Goal: Check status

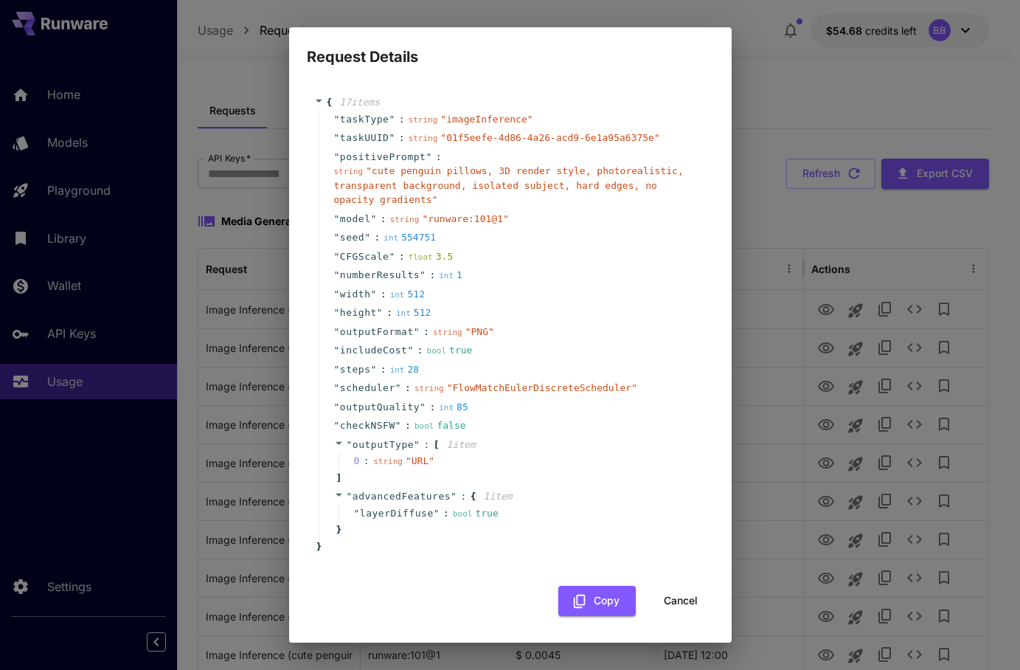
click at [32, 454] on div "Request Details { 17 item s " taskType " : string " imageInference " " taskUUID…" at bounding box center [510, 335] width 1020 height 670
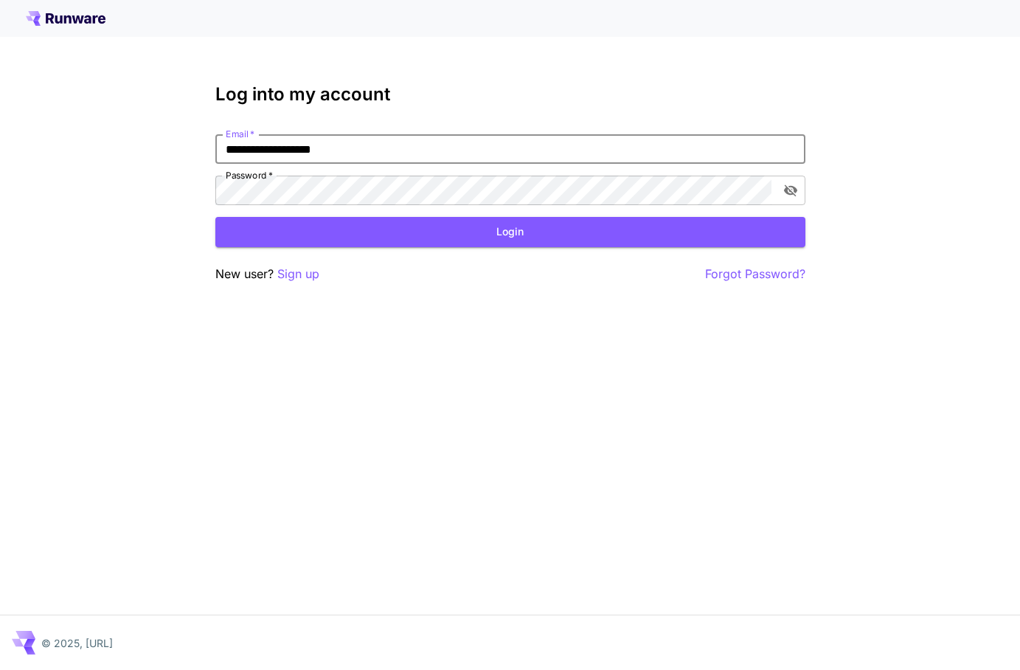
type input "**********"
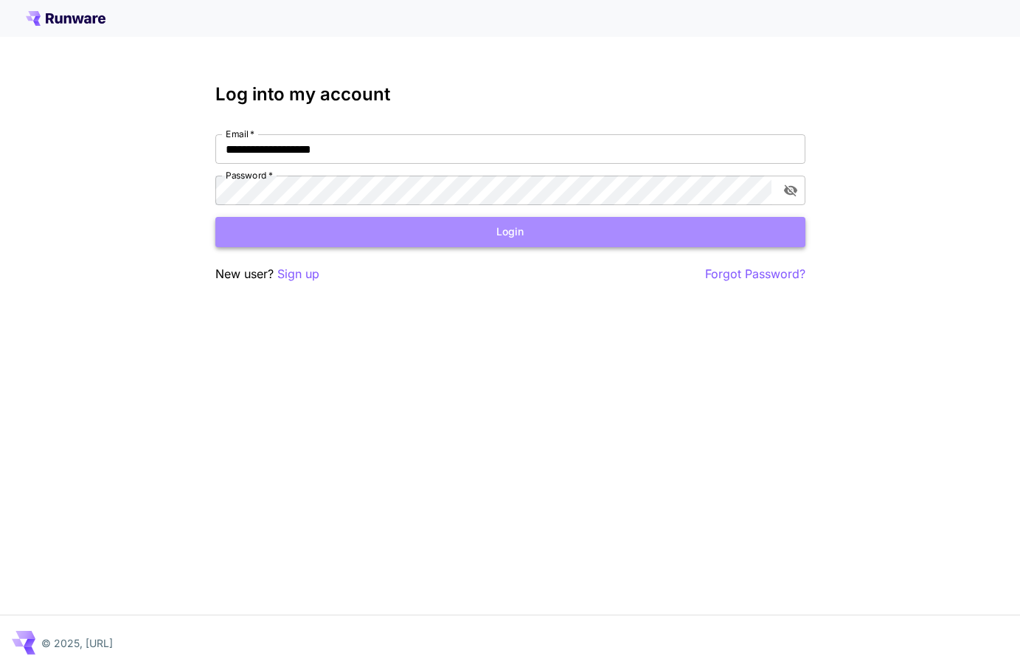
click at [574, 226] on button "Login" at bounding box center [510, 232] width 590 height 30
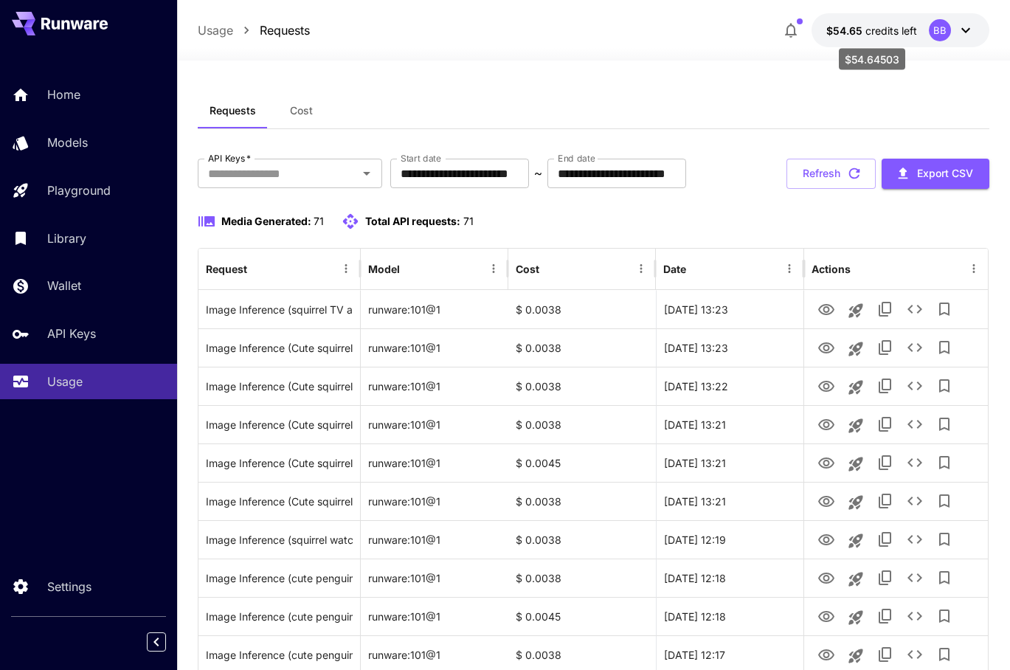
click at [860, 34] on span "$54.65" at bounding box center [845, 30] width 39 height 13
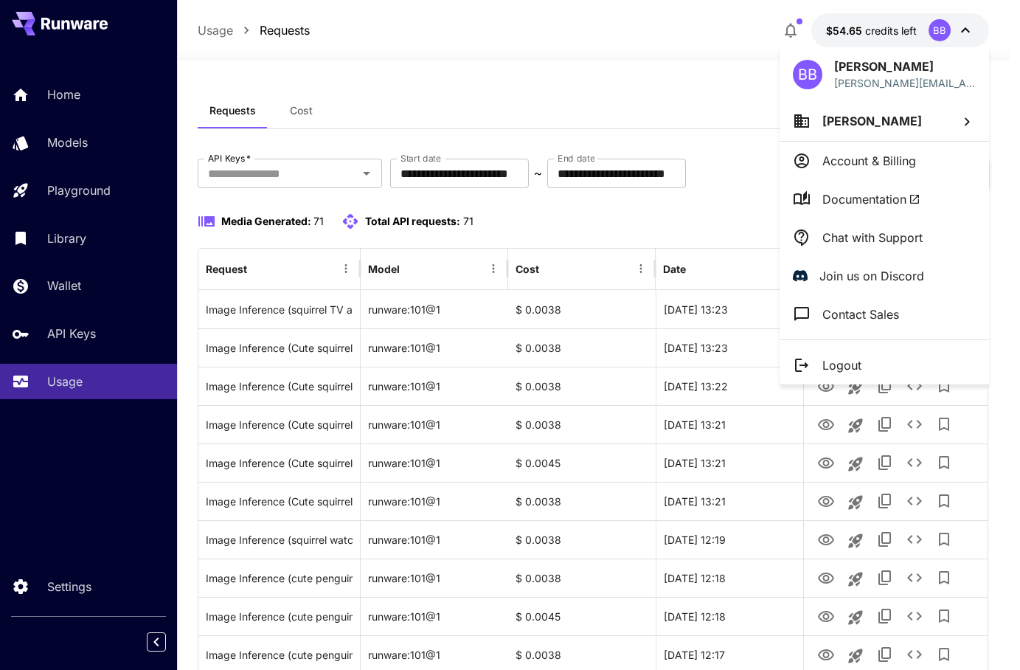
click at [654, 268] on div at bounding box center [510, 335] width 1020 height 670
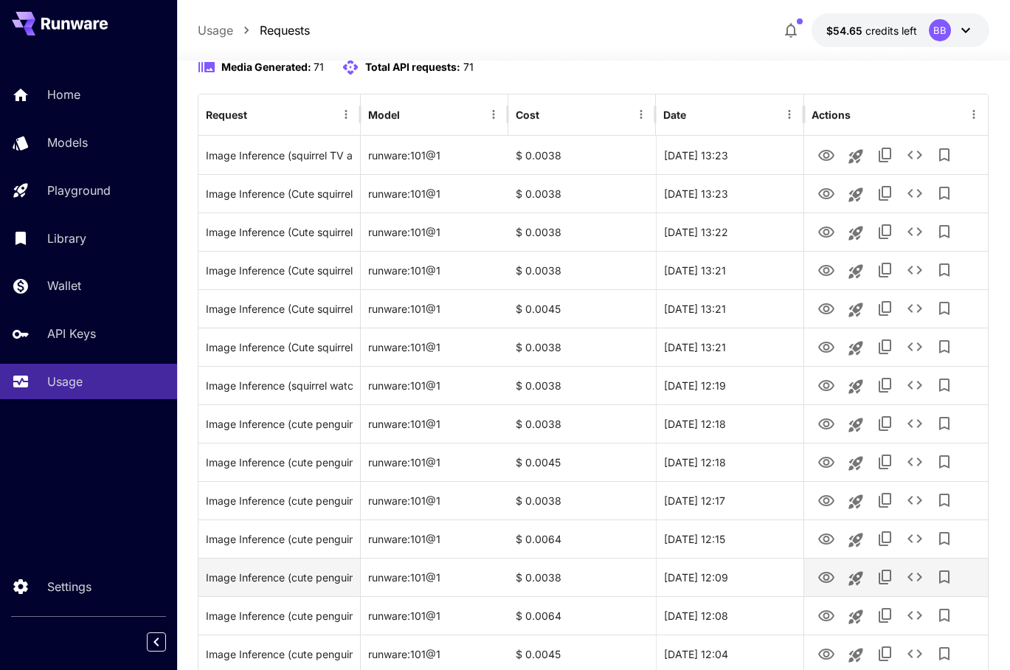
scroll to position [97, 0]
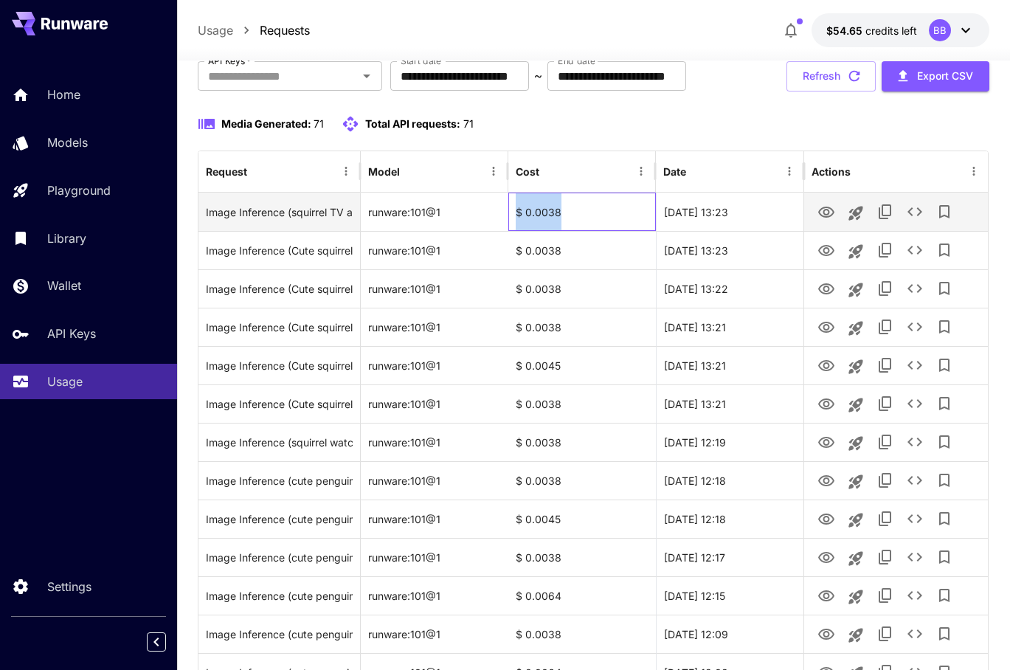
drag, startPoint x: 573, startPoint y: 260, endPoint x: 511, endPoint y: 259, distance: 62.0
click at [511, 231] on div "$ 0.0038" at bounding box center [582, 212] width 148 height 38
copy div "$ 0.0038"
click at [819, 221] on icon "View" at bounding box center [826, 213] width 18 height 18
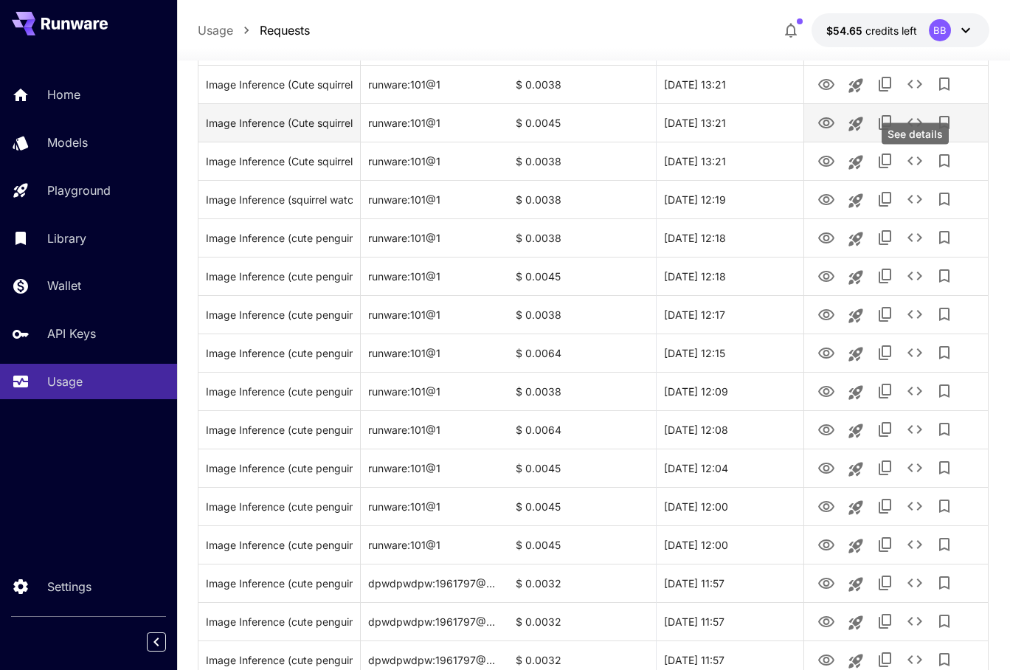
scroll to position [420, 0]
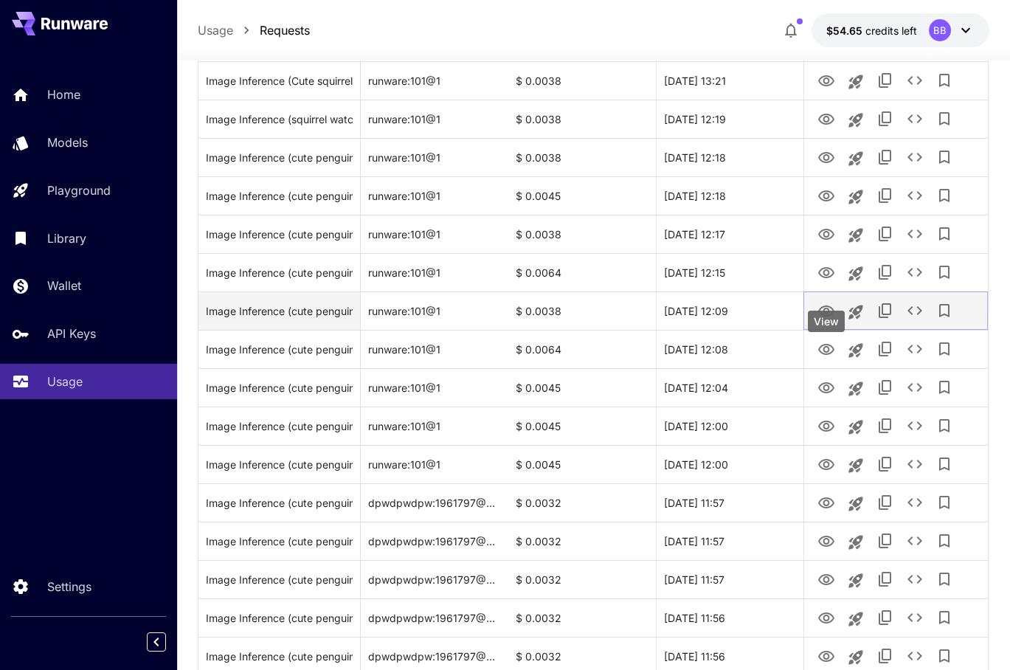
click at [822, 316] on icon "View" at bounding box center [826, 310] width 16 height 11
